Goal: Task Accomplishment & Management: Complete application form

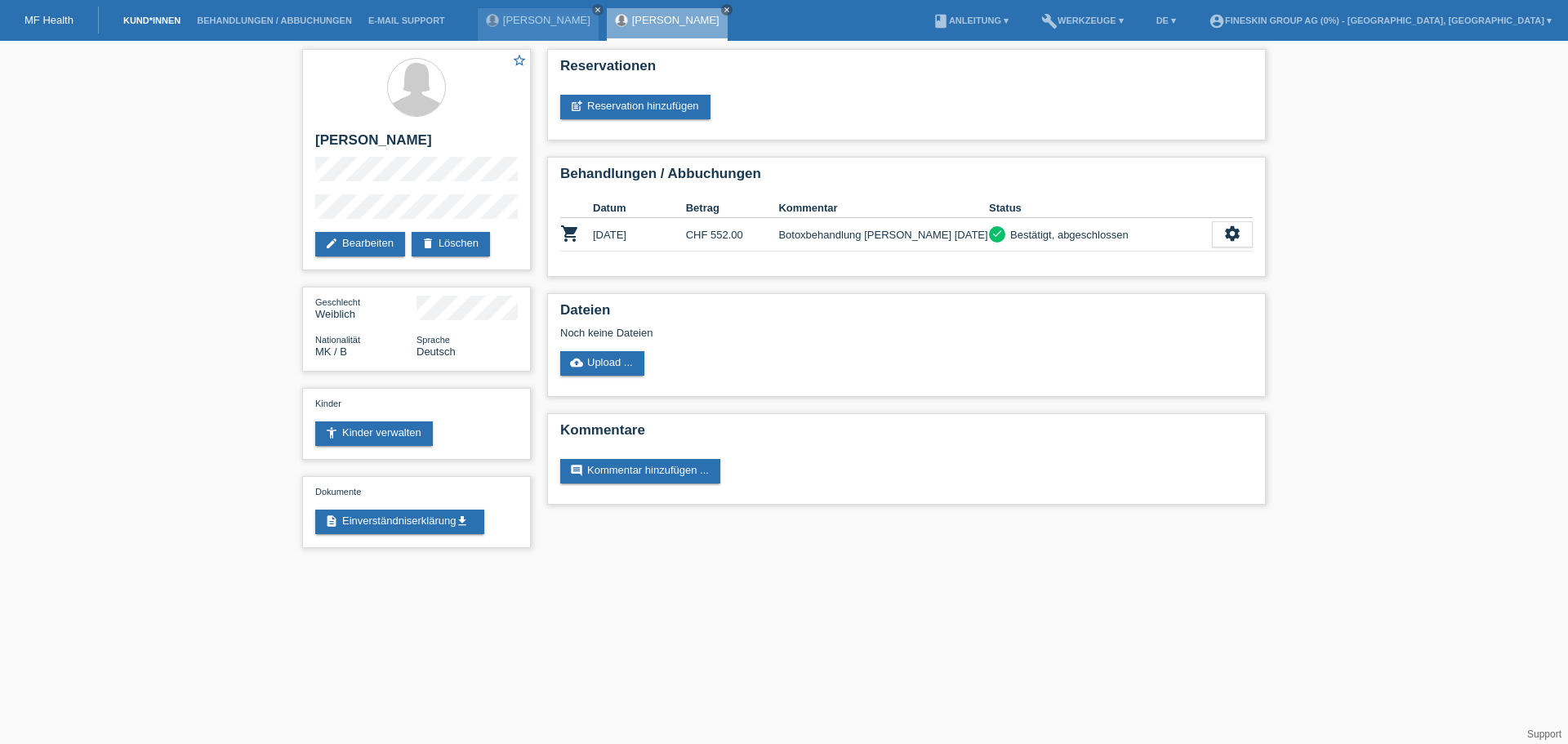
click at [172, 17] on link "Kund*innen" at bounding box center [151, 20] width 73 height 10
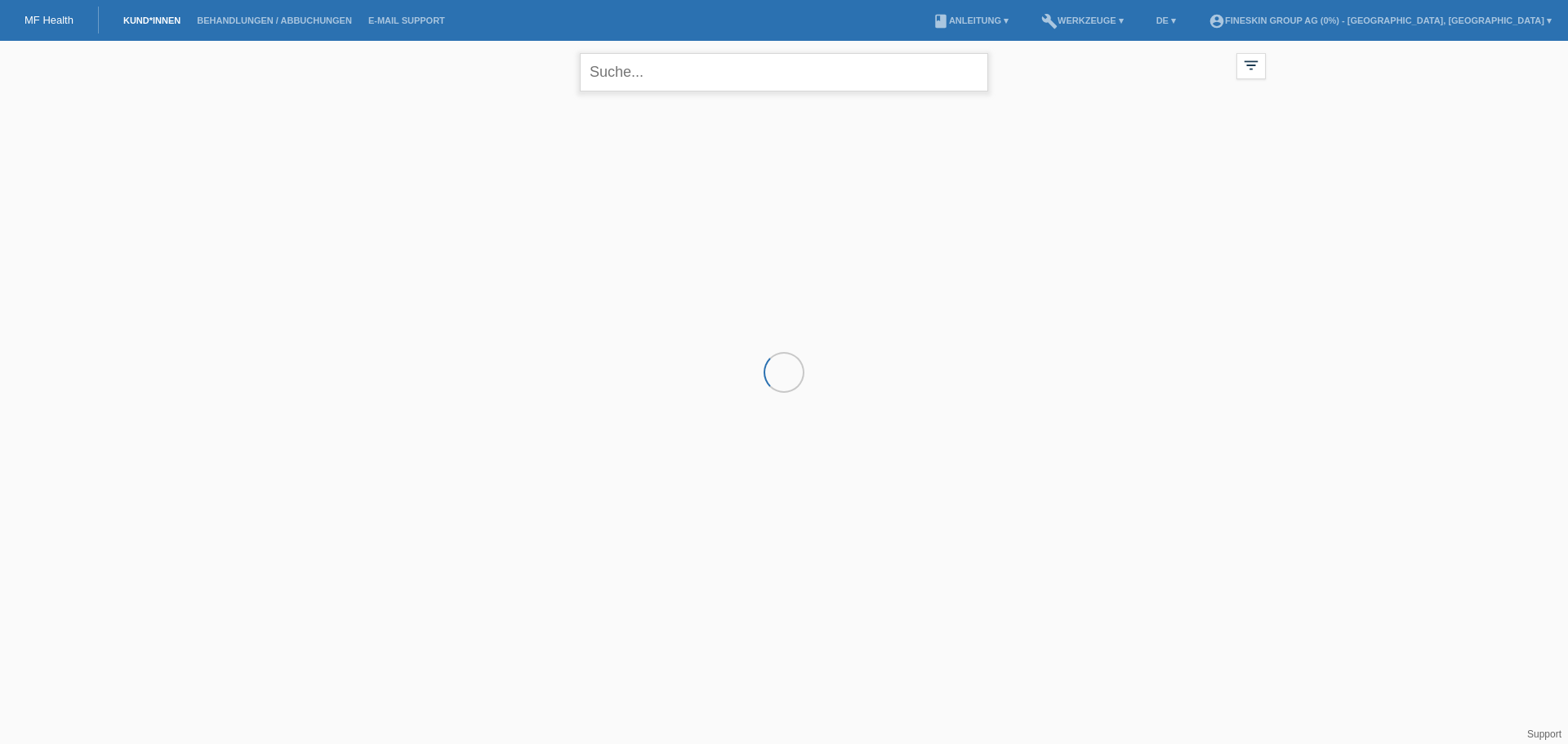
click at [719, 72] on input "text" at bounding box center [784, 72] width 408 height 38
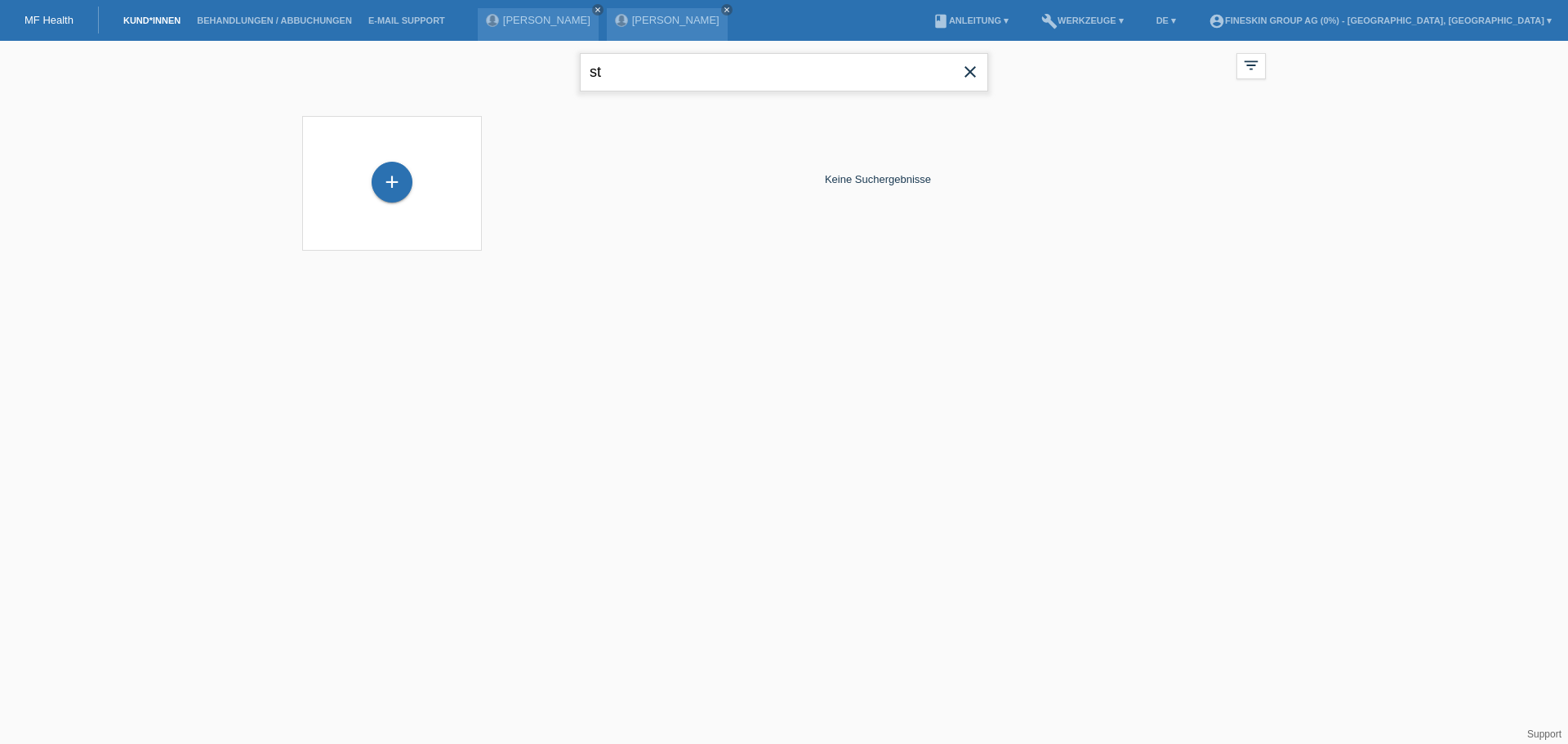
type input "s"
click at [397, 186] on div "+" at bounding box center [392, 182] width 41 height 41
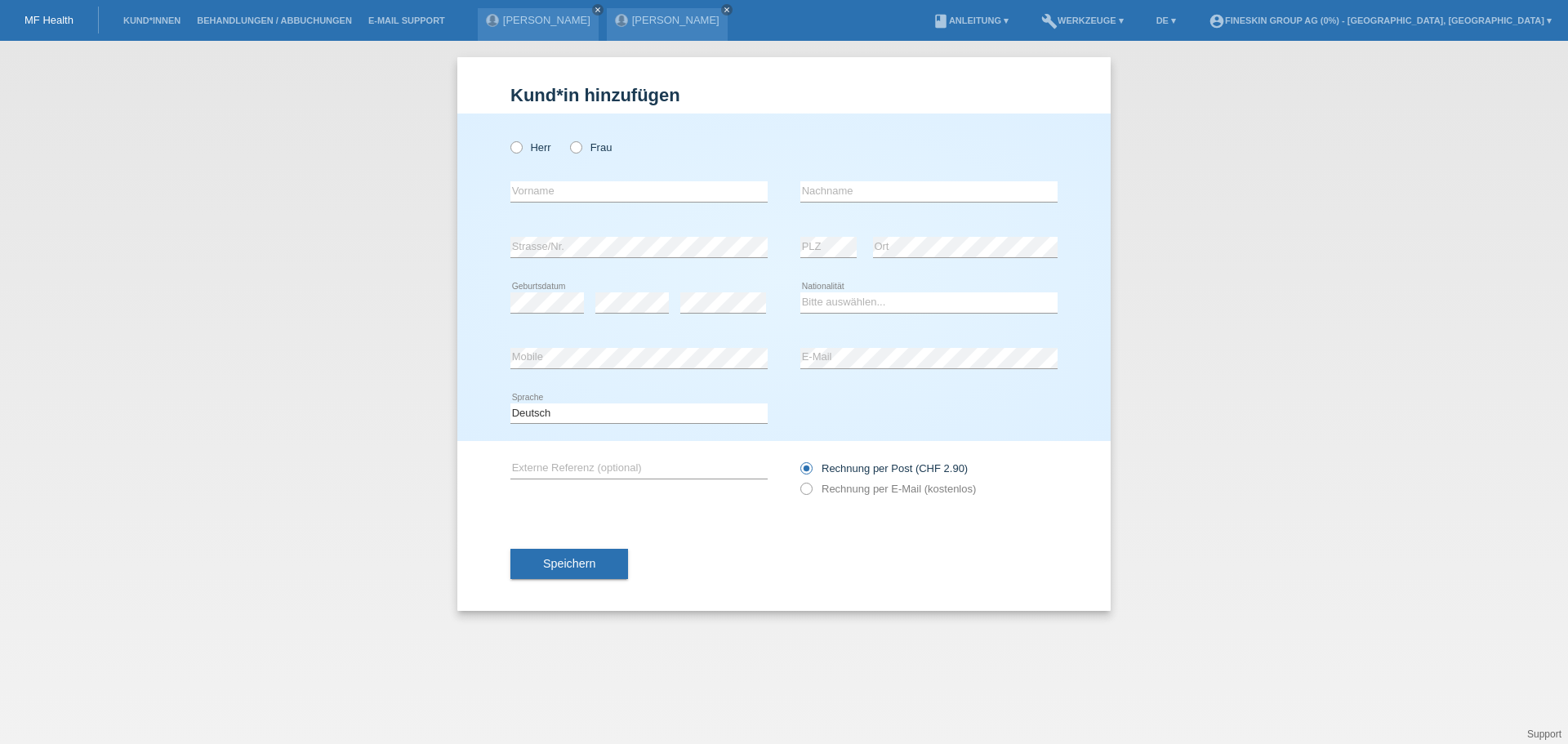
click at [608, 154] on div "Herr Frau" at bounding box center [638, 147] width 257 height 33
click at [598, 152] on label "Frau" at bounding box center [591, 147] width 42 height 12
click at [581, 152] on input "Frau" at bounding box center [575, 146] width 10 height 10
radio input "true"
click at [596, 192] on input "text" at bounding box center [638, 191] width 257 height 20
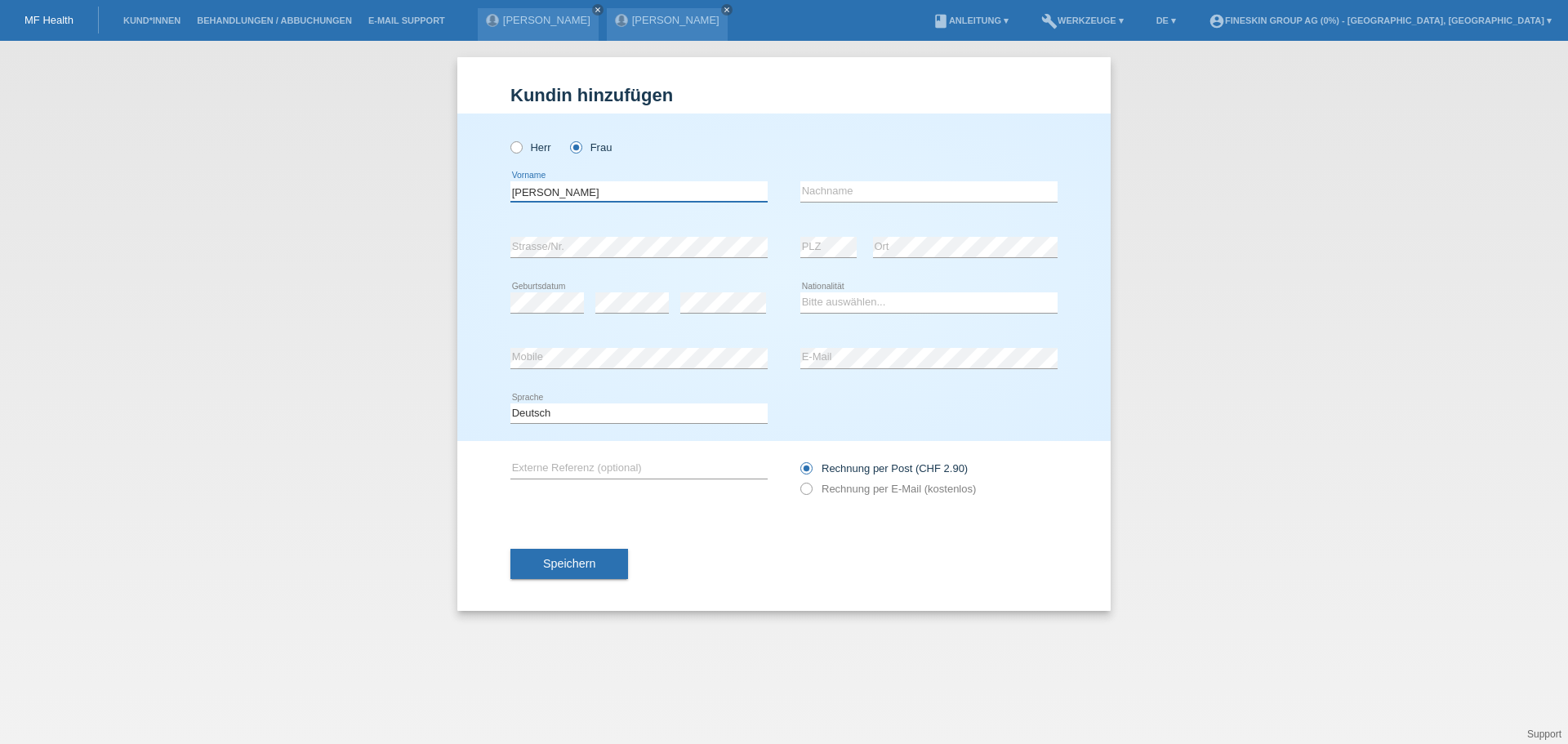
type input "[PERSON_NAME]"
click at [835, 188] on input "text" at bounding box center [928, 191] width 257 height 20
type input "Stuppan"
click at [856, 300] on select "Bitte auswählen... Schweiz Deutschland Liechtenstein Österreich ------------ Af…" at bounding box center [928, 302] width 257 height 20
select select "CH"
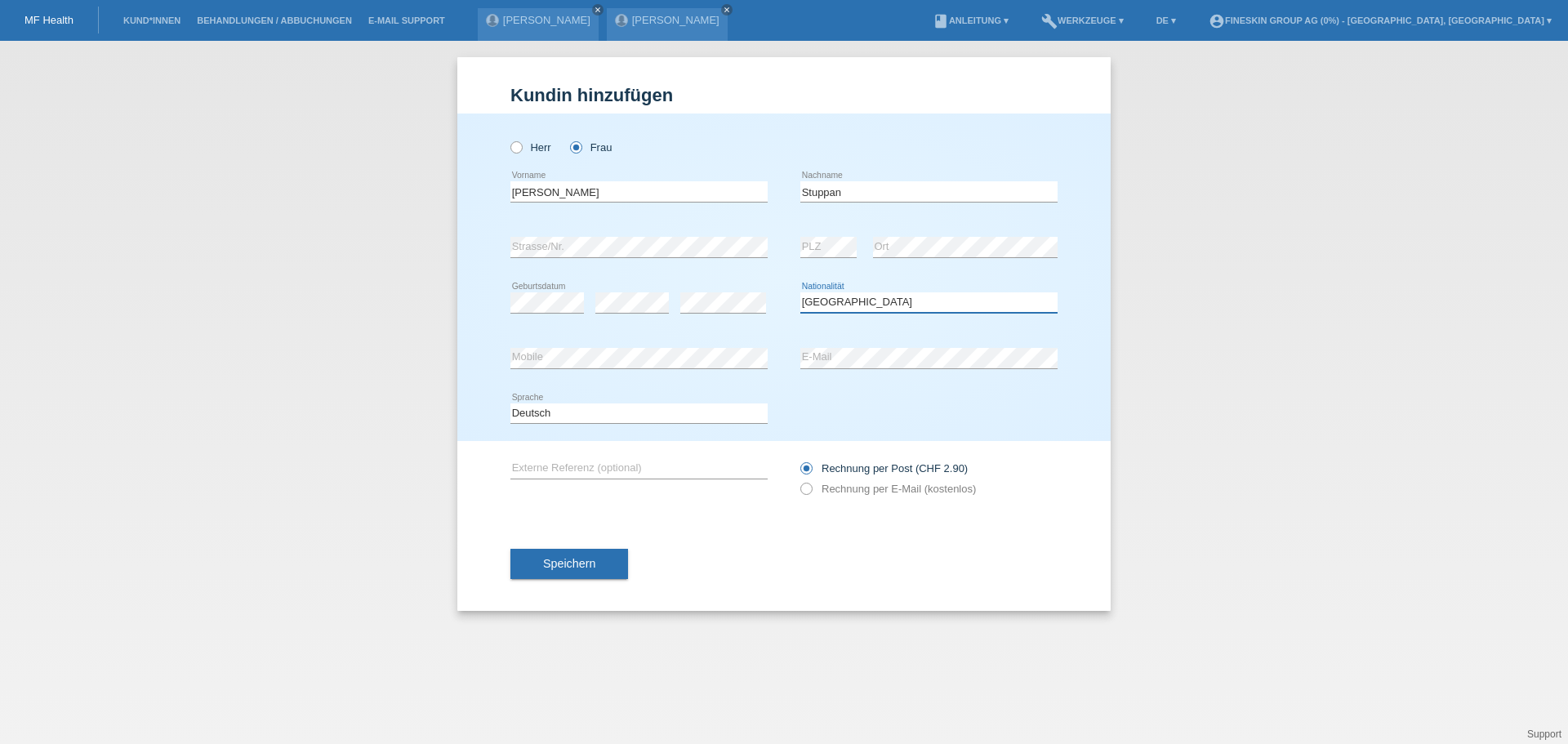
click at [800, 293] on select "Bitte auswählen... Schweiz Deutschland Liechtenstein Österreich ------------ Af…" at bounding box center [928, 302] width 257 height 20
click at [657, 193] on input "[PERSON_NAME]" at bounding box center [638, 191] width 257 height 20
click at [860, 486] on label "Rechnung per E-Mail (kostenlos)" at bounding box center [888, 489] width 176 height 12
click at [811, 486] on input "Rechnung per E-Mail (kostenlos)" at bounding box center [805, 492] width 10 height 20
radio input "true"
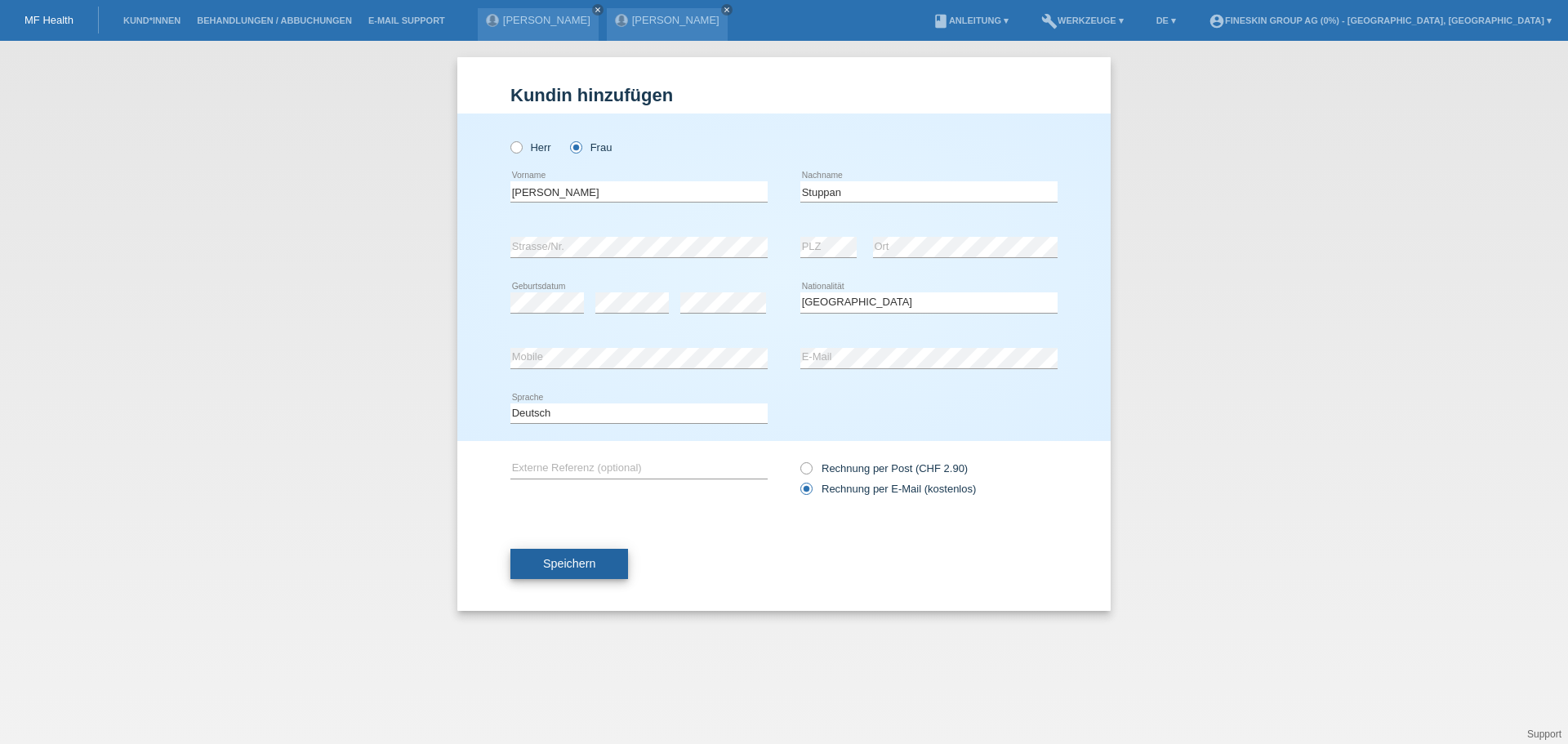
click at [581, 565] on span "Speichern" at bounding box center [569, 564] width 52 height 13
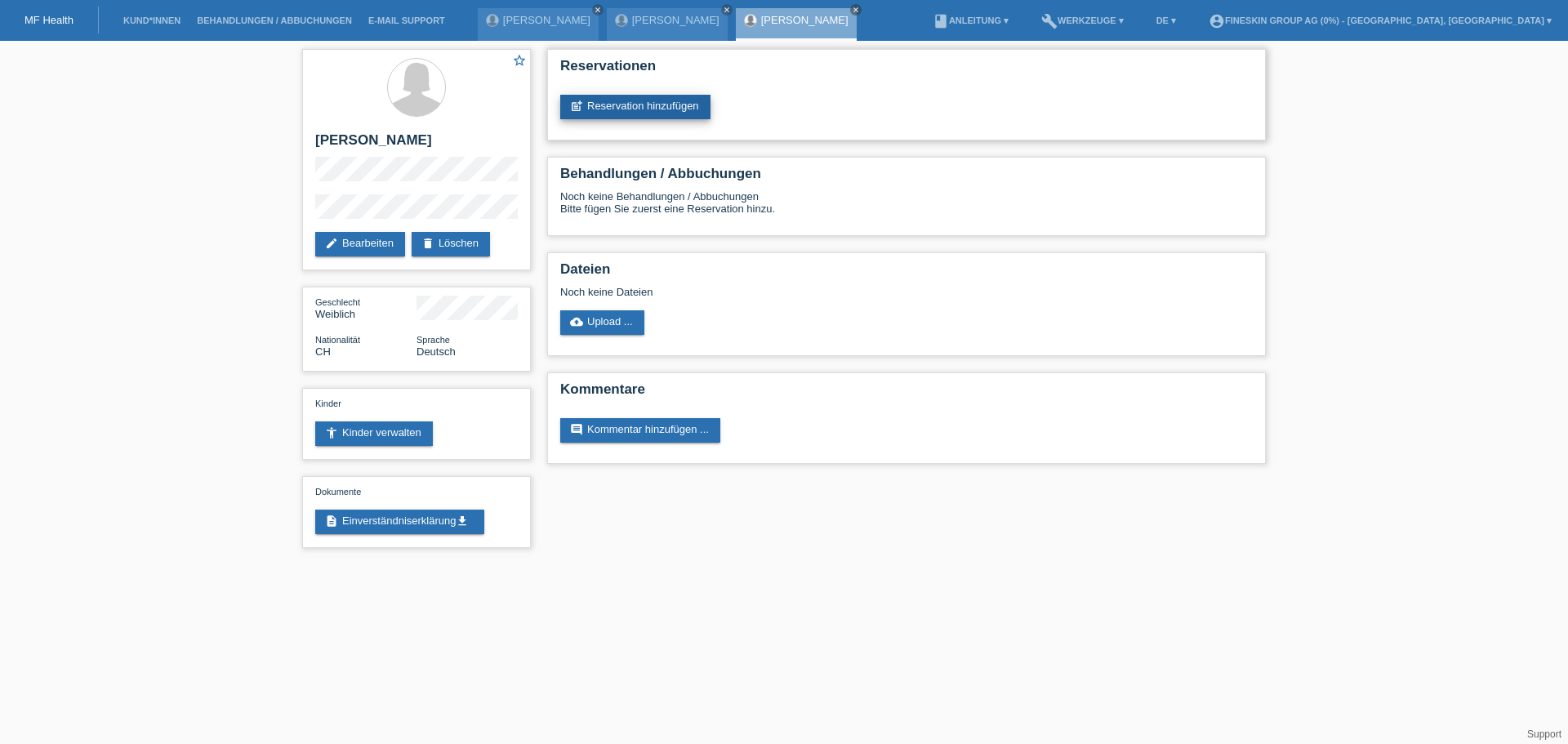
click at [635, 106] on link "post_add Reservation hinzufügen" at bounding box center [635, 107] width 151 height 24
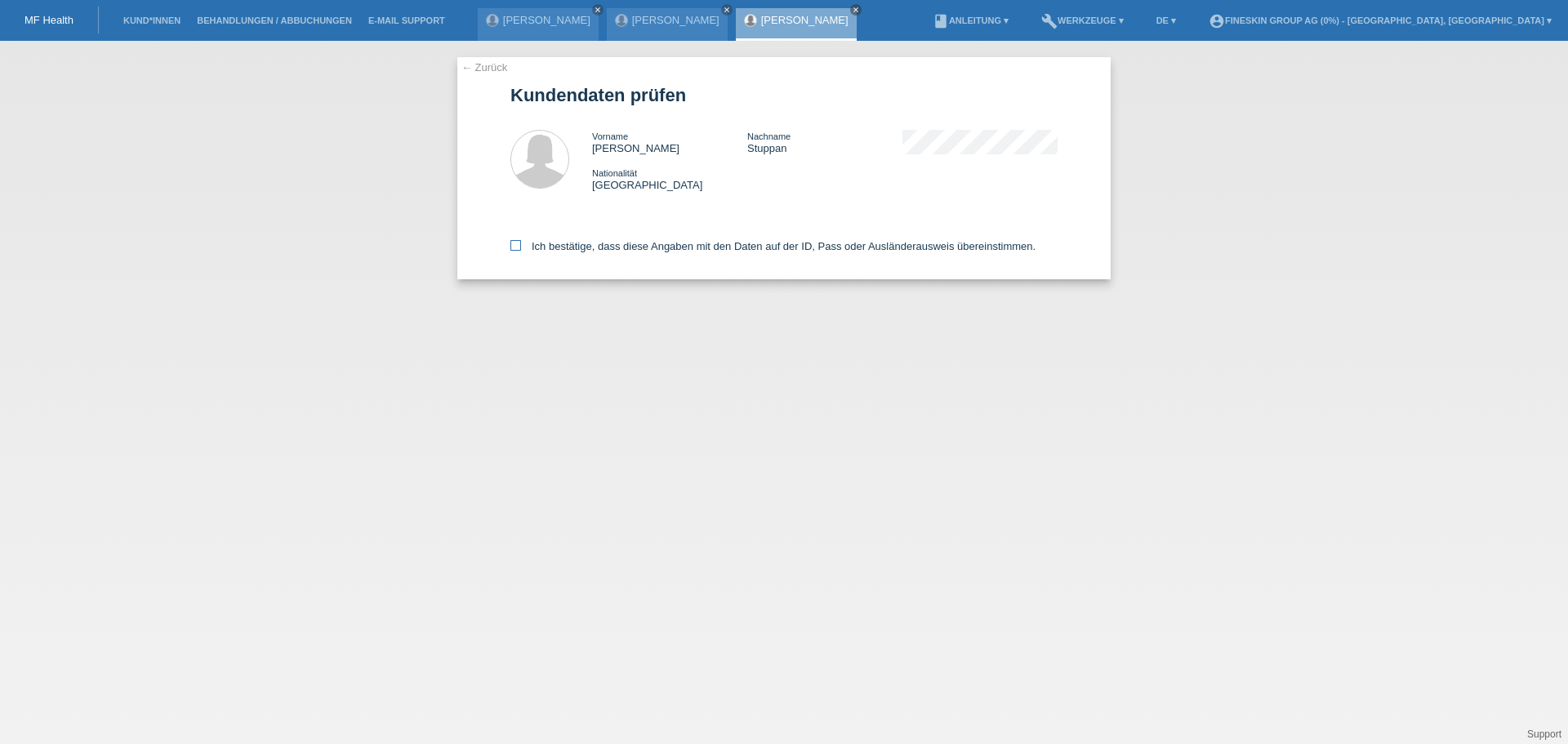
click at [555, 243] on label "Ich bestätige, dass diese Angaben mit den Daten auf der ID, Pass oder Ausländer…" at bounding box center [772, 247] width 525 height 12
click at [521, 243] on input "Ich bestätige, dass diese Angaben mit den Daten auf der ID, Pass oder Ausländer…" at bounding box center [515, 246] width 10 height 10
checkbox input "true"
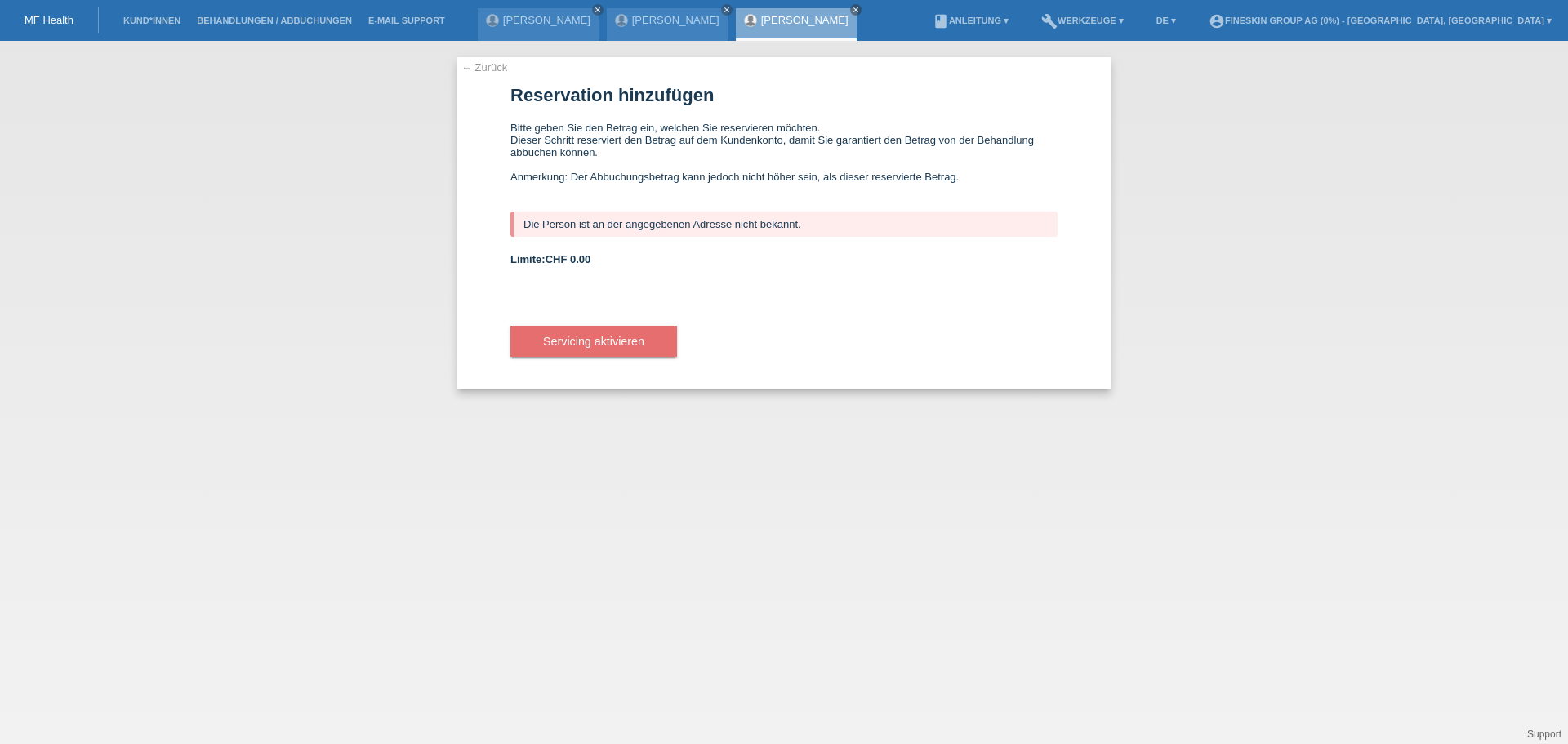
click at [683, 260] on div "Limite: CHF 0.00" at bounding box center [784, 260] width 547 height 12
click at [636, 255] on div "Limite: CHF 0.00" at bounding box center [784, 260] width 547 height 12
